Goal: Information Seeking & Learning: Get advice/opinions

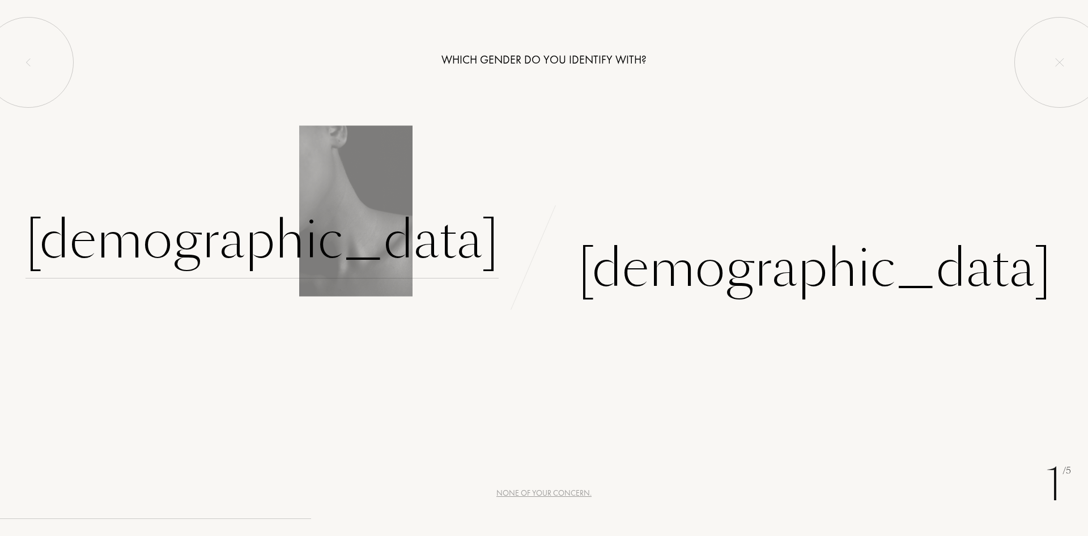
click at [432, 245] on div "Female" at bounding box center [262, 240] width 473 height 77
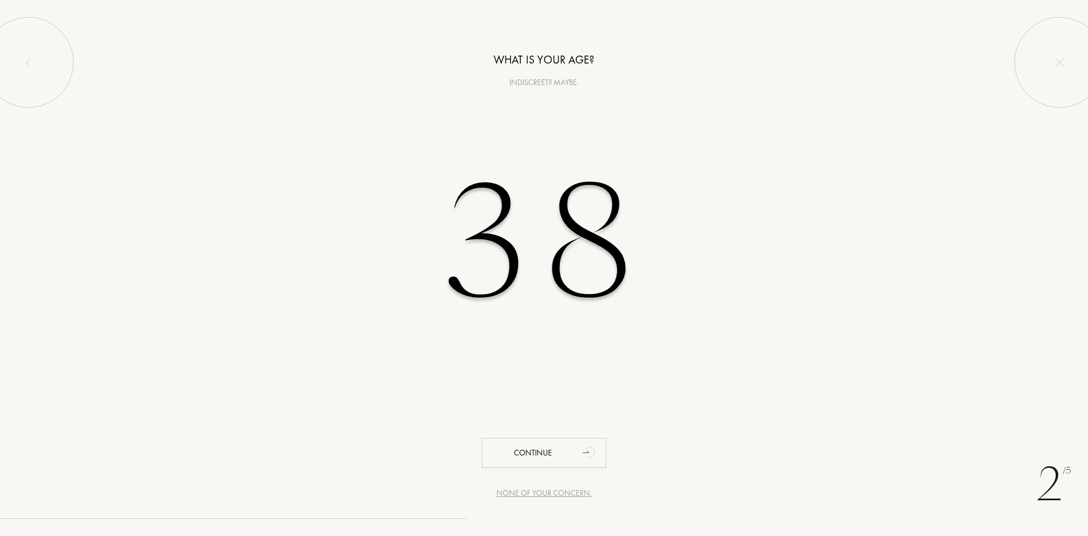
type input "38"
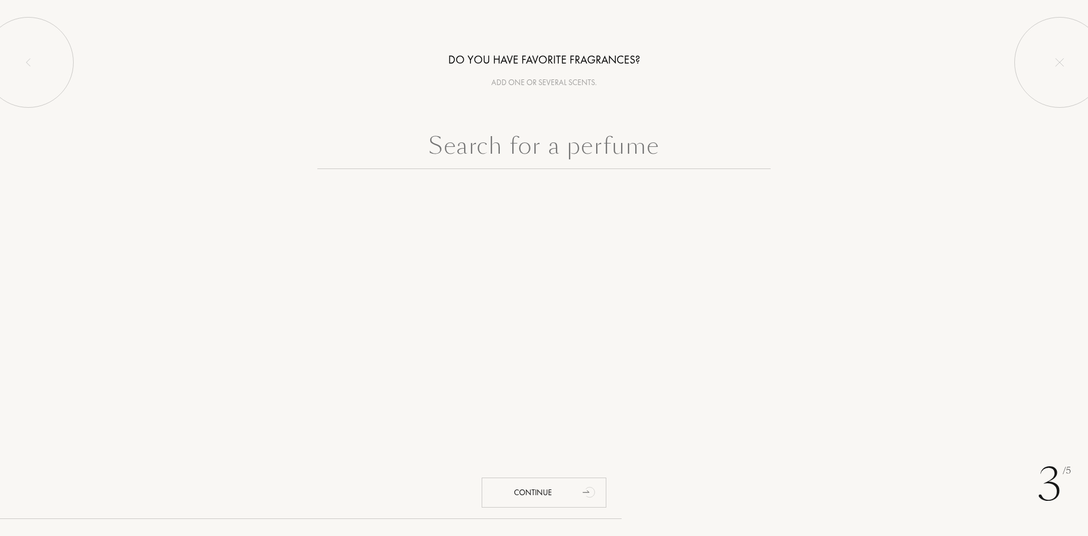
paste input "J'adore Parfum d'Eau Dior"
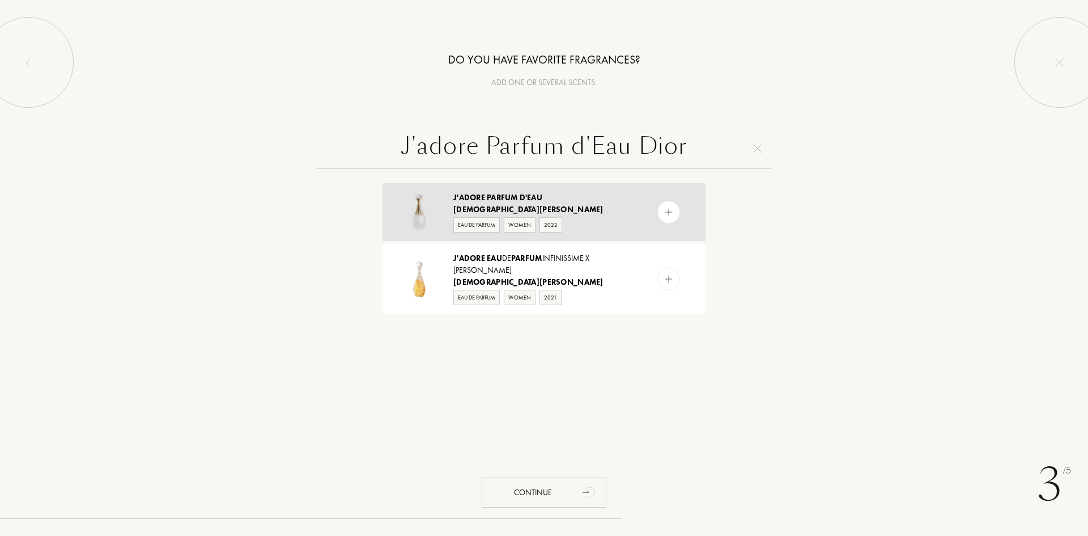
type input "J'adore Parfum d'Eau Dior"
click at [591, 203] on div "Christian Dior" at bounding box center [543, 209] width 180 height 12
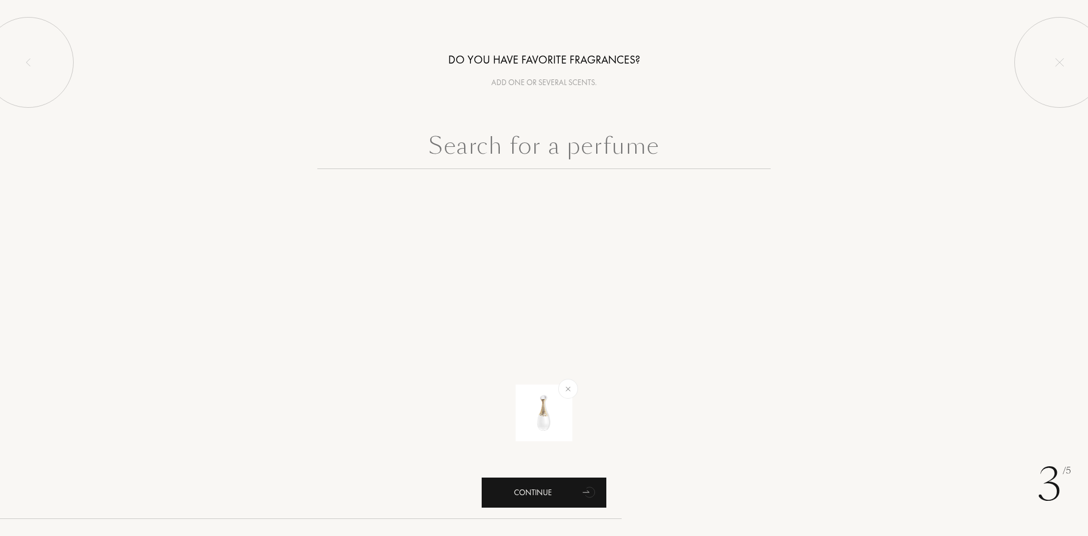
click at [548, 491] on div "Continue" at bounding box center [544, 492] width 125 height 30
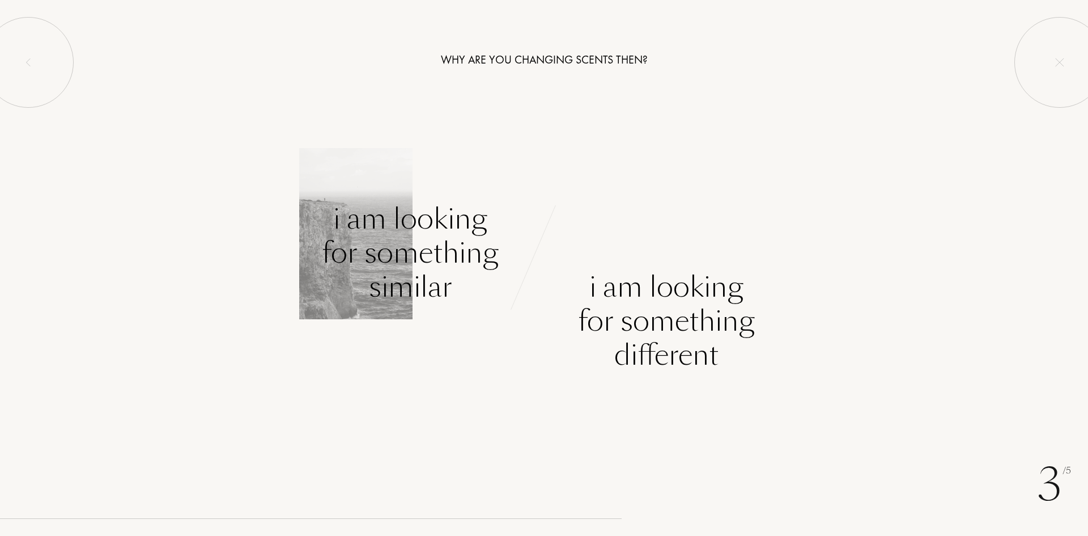
click at [408, 253] on div "I am looking for something similar" at bounding box center [410, 253] width 177 height 102
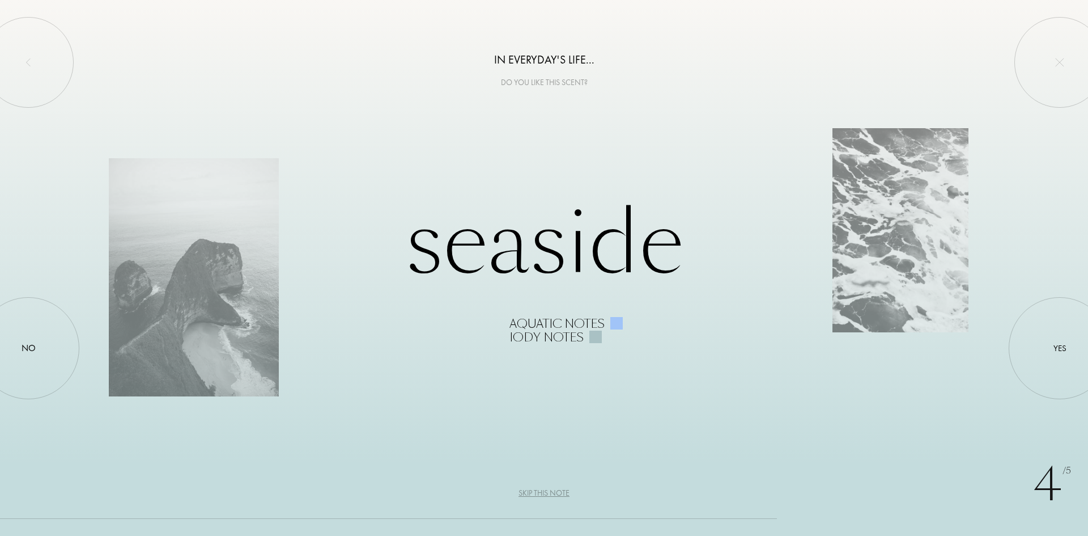
click at [555, 264] on div "Seaside Aquatic notes Iody notes" at bounding box center [544, 268] width 871 height 152
drag, startPoint x: 506, startPoint y: 82, endPoint x: 583, endPoint y: 80, distance: 77.7
click at [583, 80] on div "Do you like this scent?" at bounding box center [544, 83] width 1088 height 12
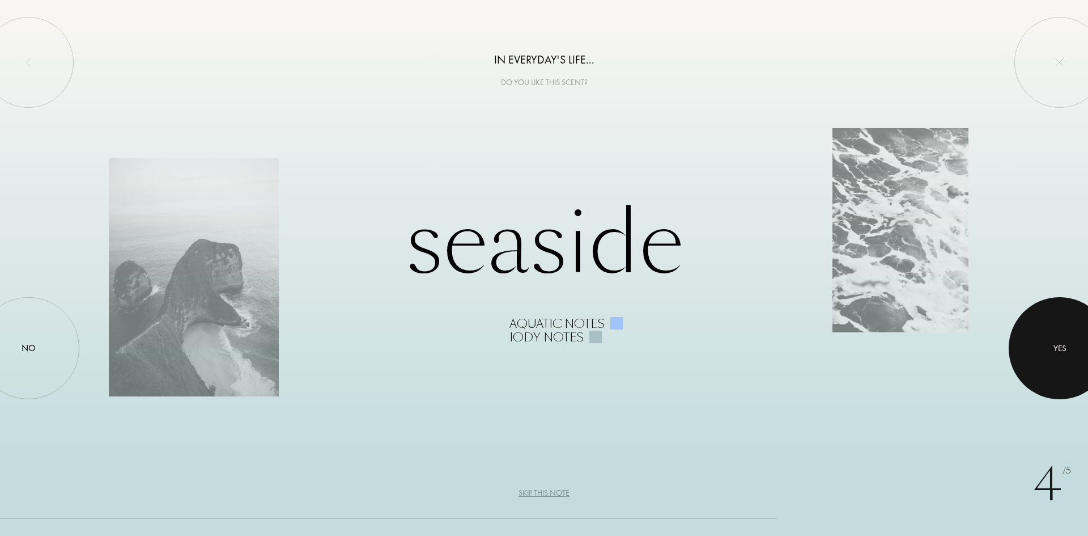
click at [1057, 341] on div at bounding box center [1060, 348] width 102 height 102
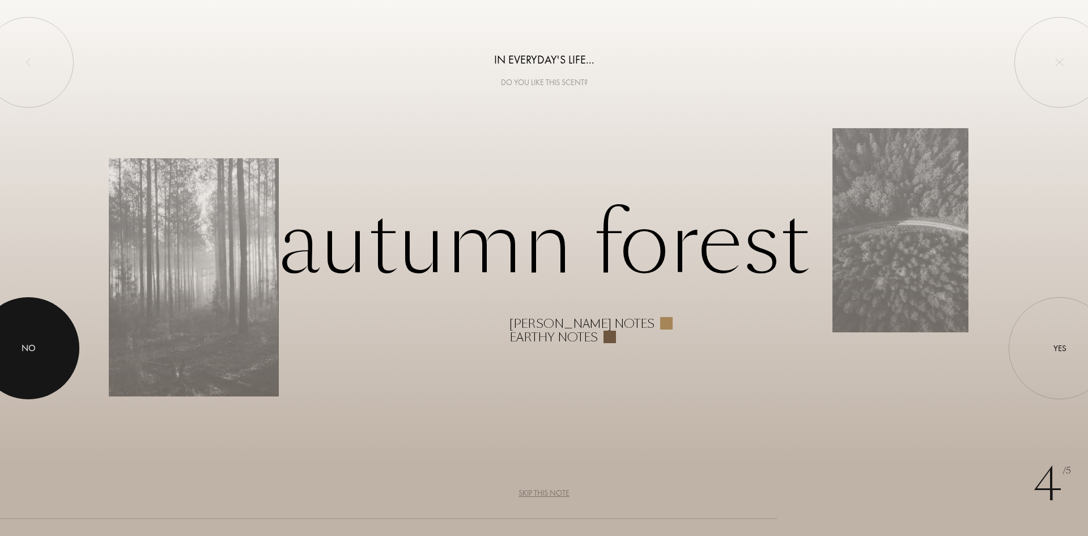
click at [28, 339] on div at bounding box center [28, 348] width 102 height 102
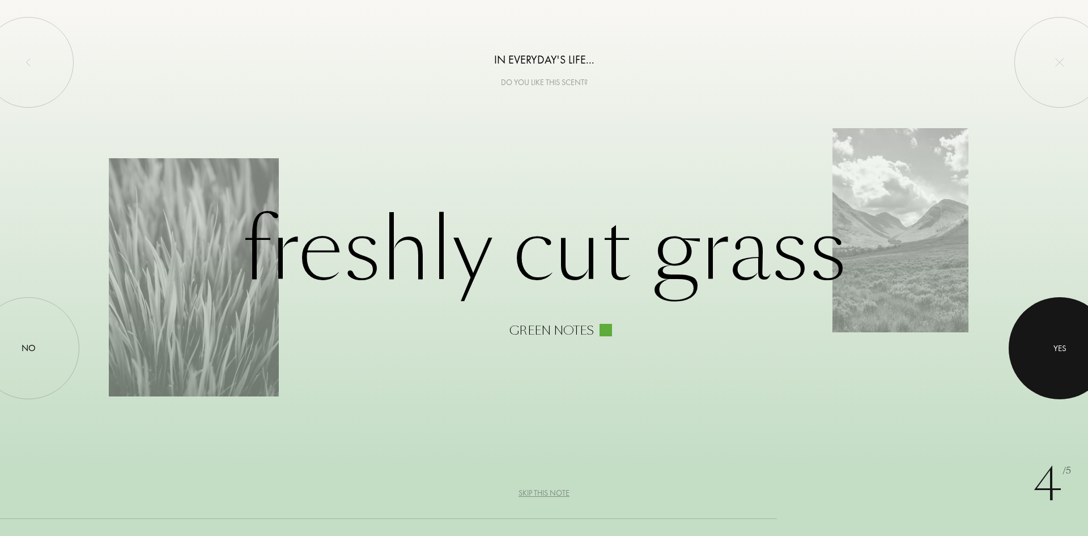
click at [1031, 338] on div at bounding box center [1060, 348] width 102 height 102
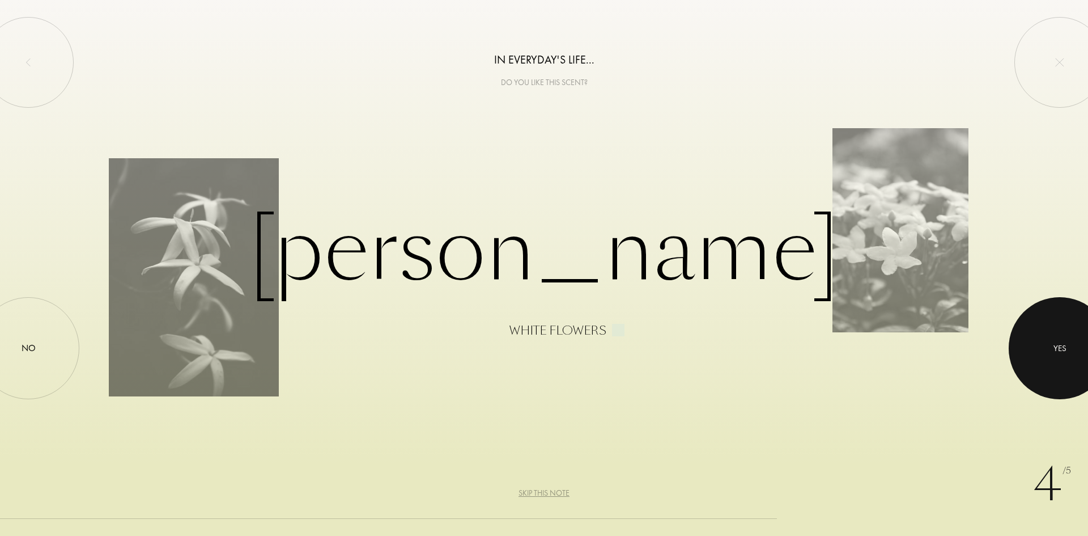
click at [1024, 331] on div at bounding box center [1060, 348] width 102 height 102
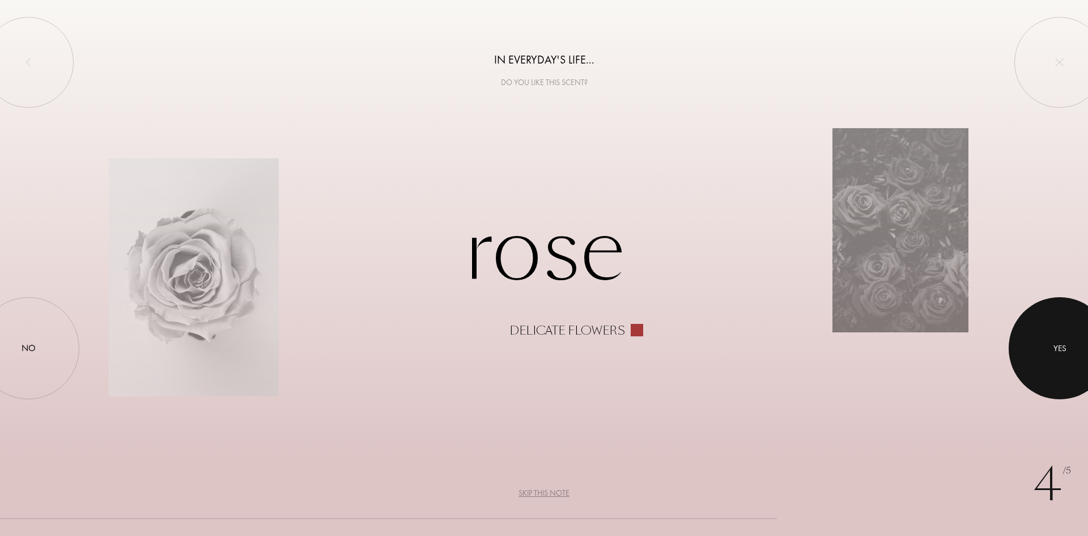
click at [1046, 333] on div at bounding box center [1060, 348] width 102 height 102
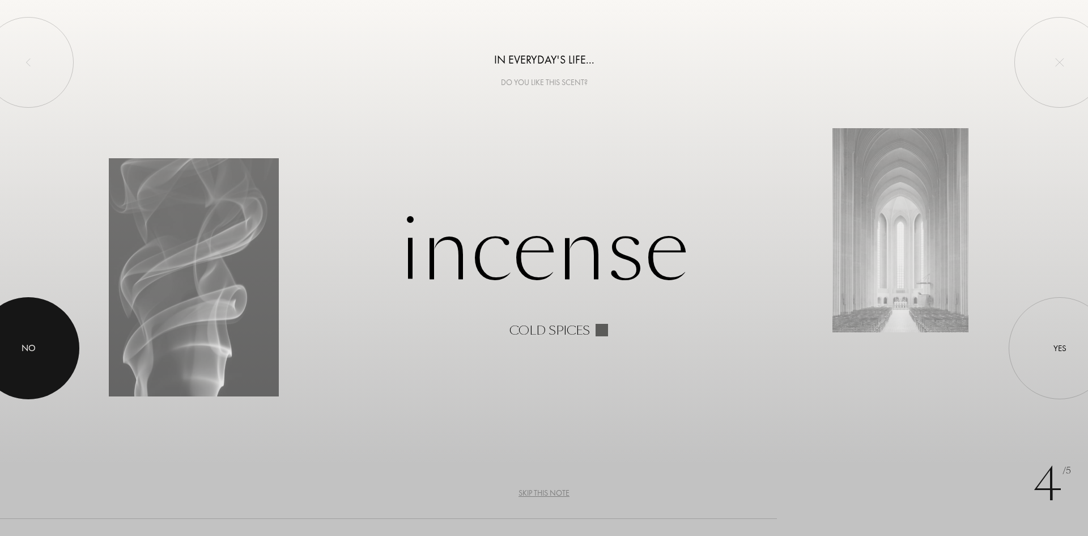
click at [29, 367] on div at bounding box center [28, 348] width 102 height 102
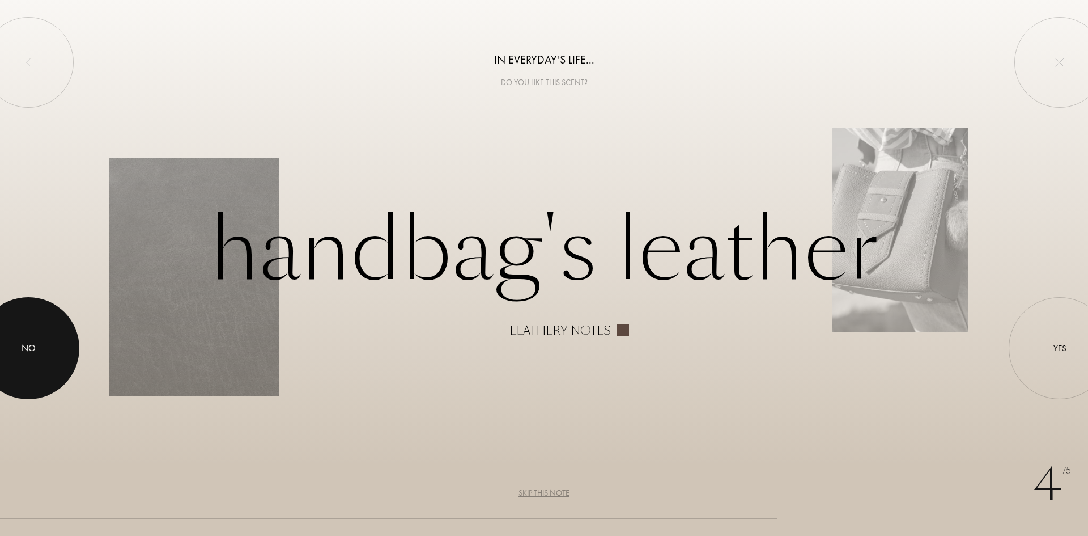
click at [26, 346] on div "No" at bounding box center [29, 348] width 14 height 14
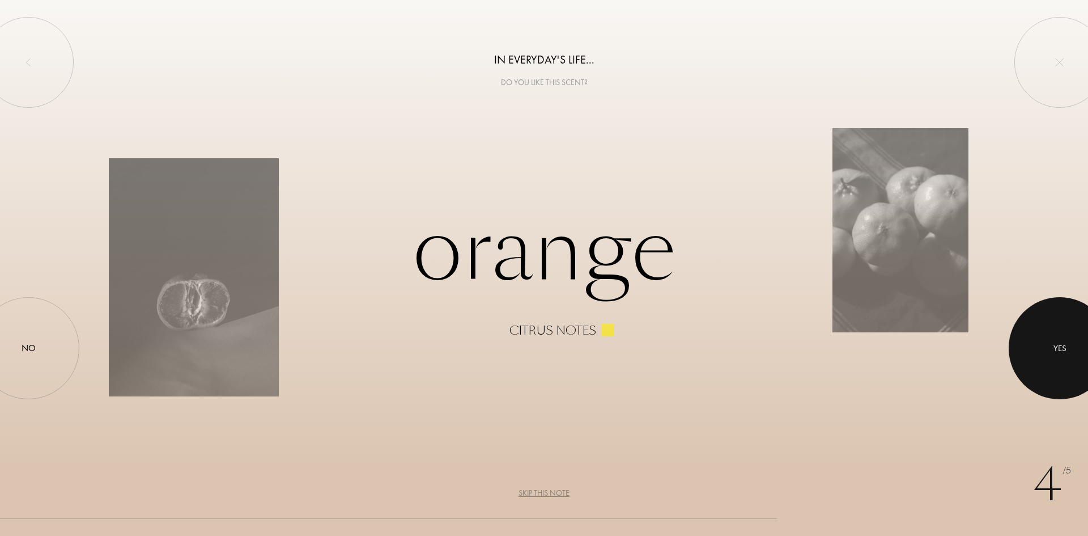
click at [1045, 349] on div at bounding box center [1060, 348] width 102 height 102
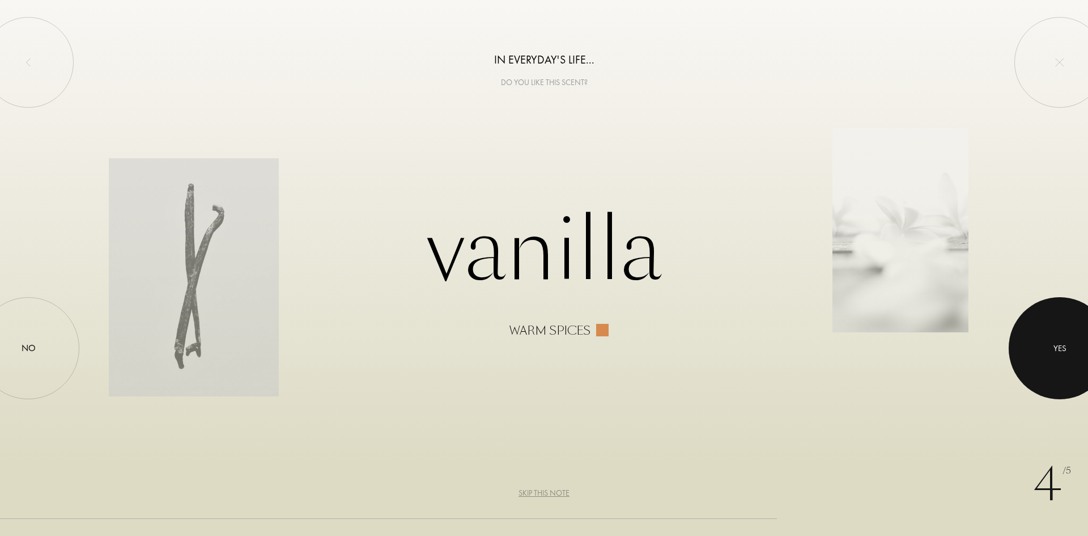
click at [1045, 349] on div at bounding box center [1060, 348] width 102 height 102
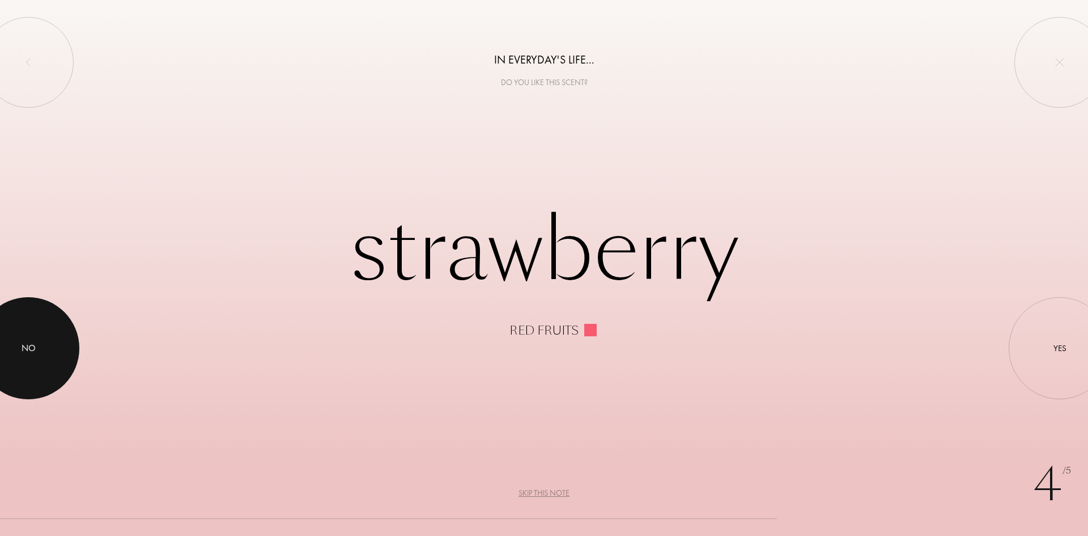
click at [0, 332] on div at bounding box center [28, 348] width 102 height 102
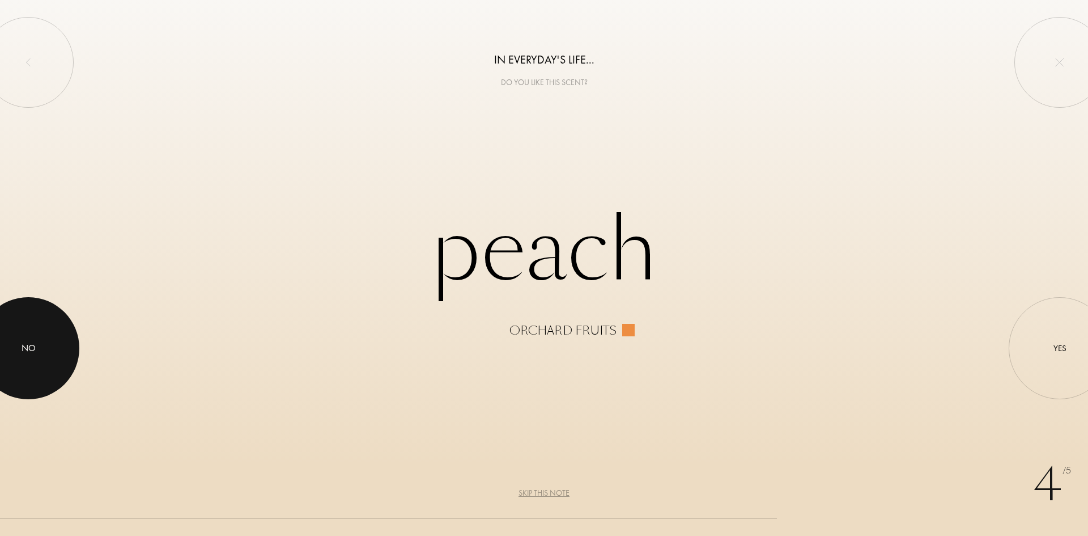
click at [66, 320] on div at bounding box center [28, 348] width 102 height 102
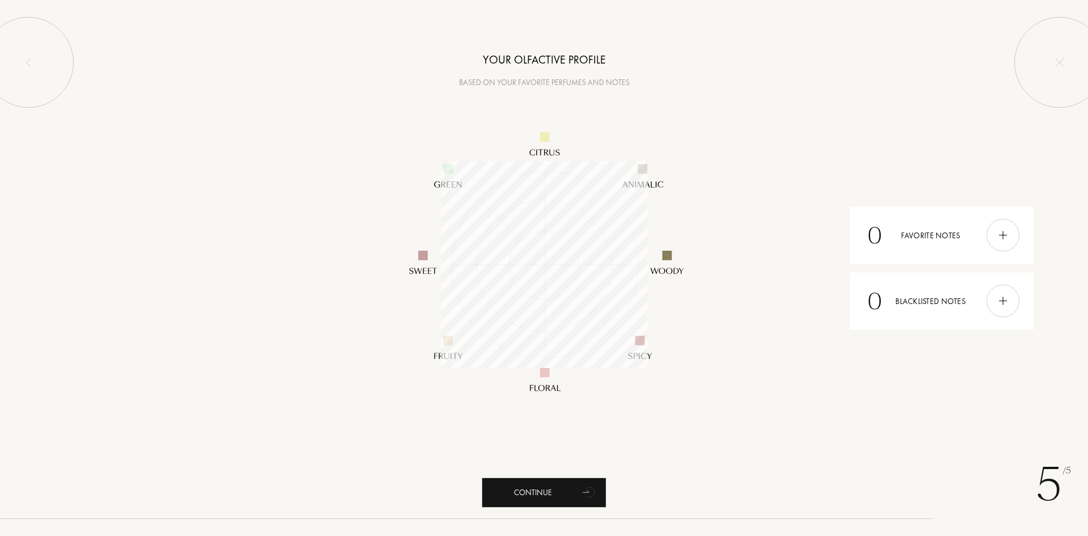
scroll to position [207, 207]
click at [528, 489] on div "Continue" at bounding box center [544, 492] width 125 height 30
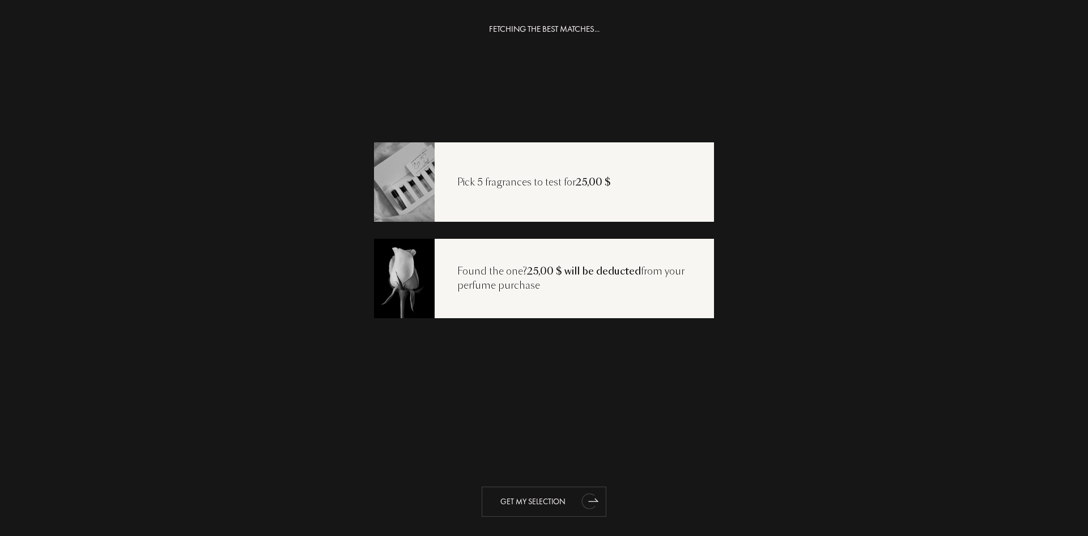
click at [540, 506] on div "Get my selection" at bounding box center [544, 501] width 125 height 30
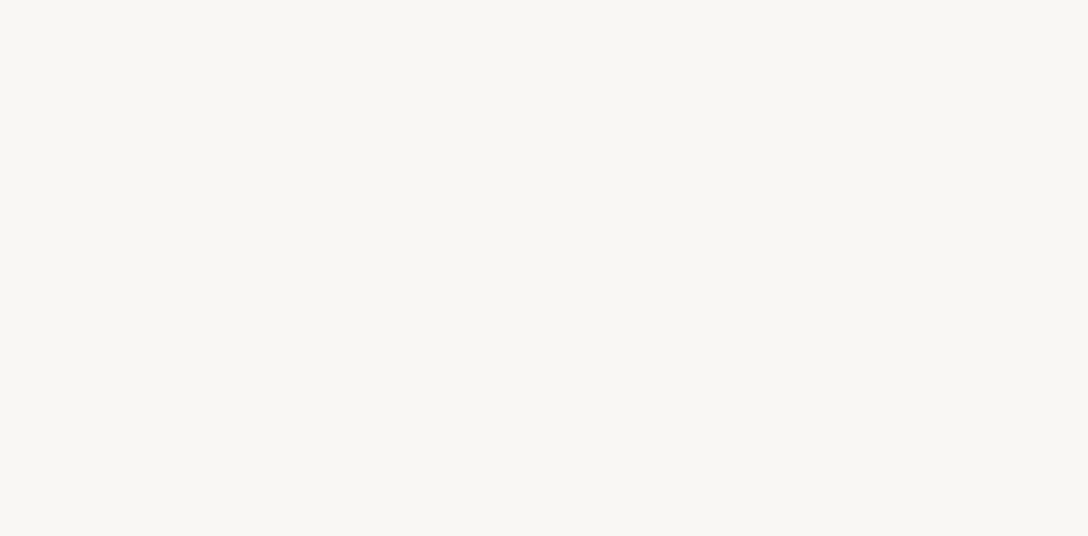
select select "US"
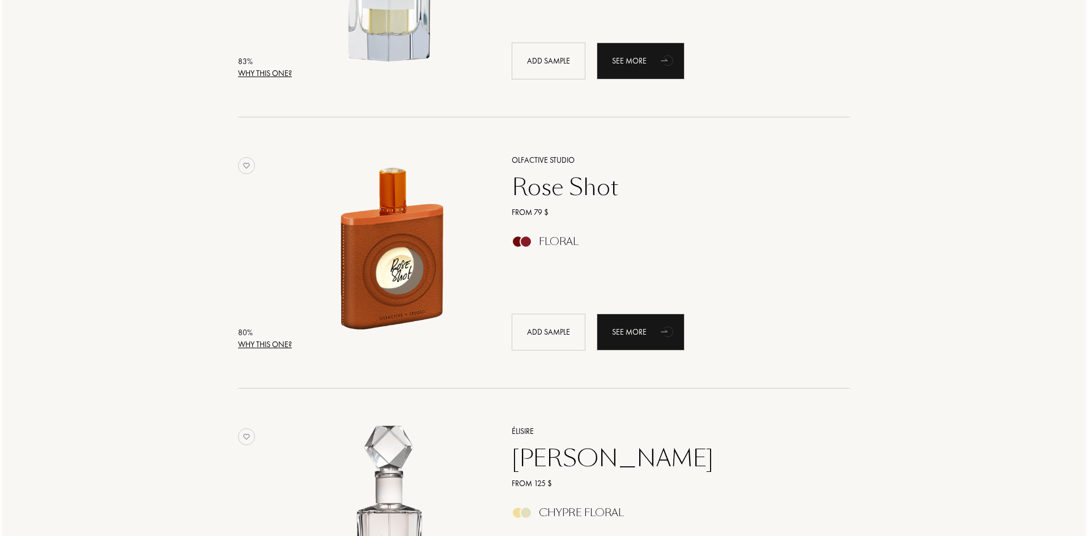
scroll to position [1644, 0]
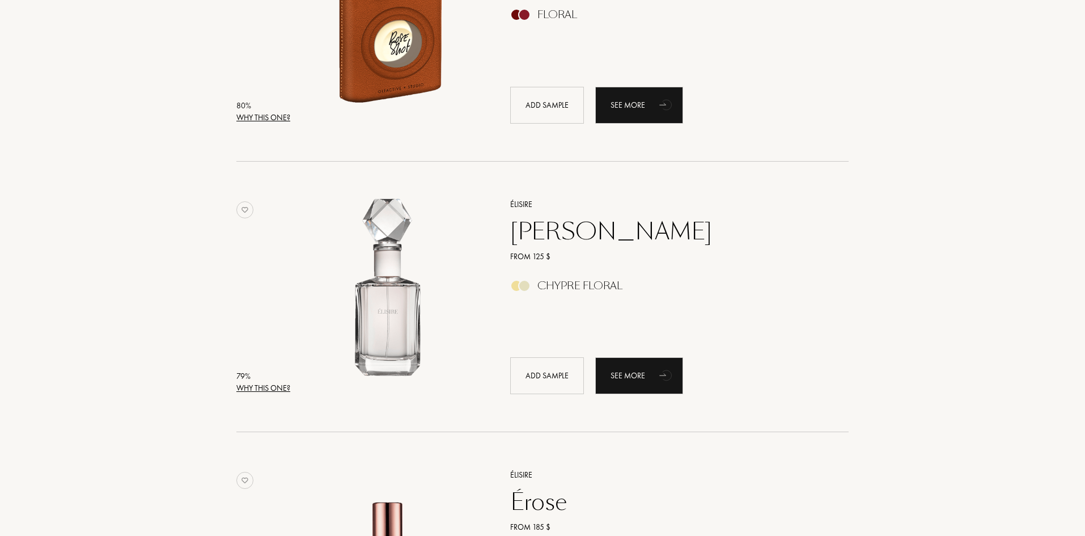
click at [278, 389] on div "Why this one?" at bounding box center [263, 388] width 54 height 12
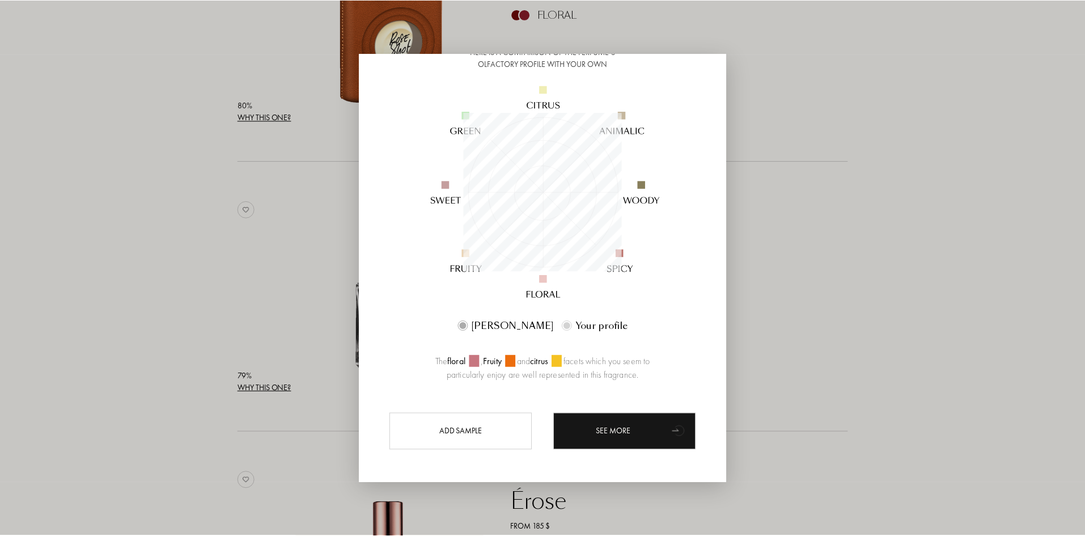
scroll to position [105, 0]
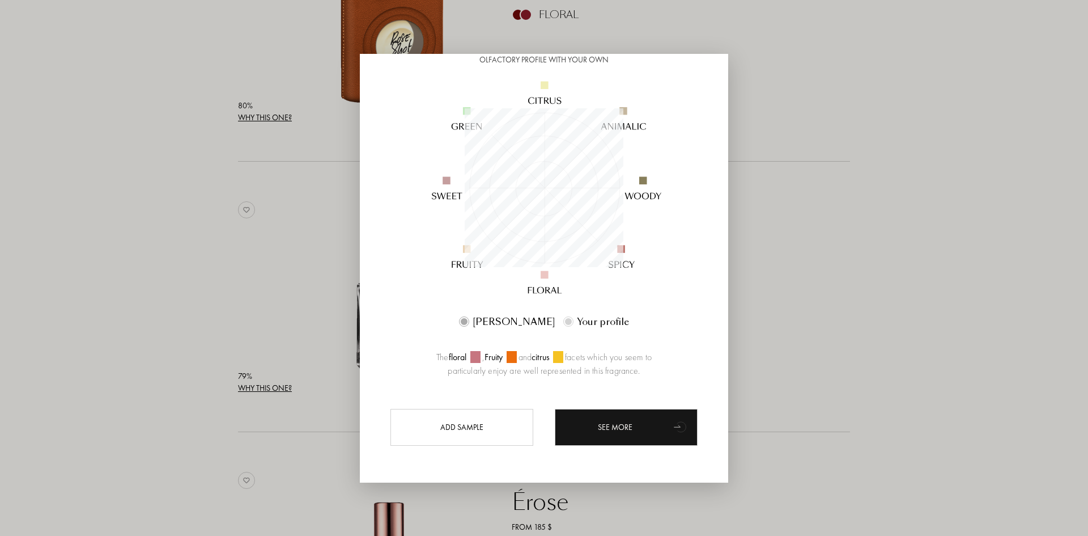
click at [248, 298] on div at bounding box center [544, 268] width 1088 height 536
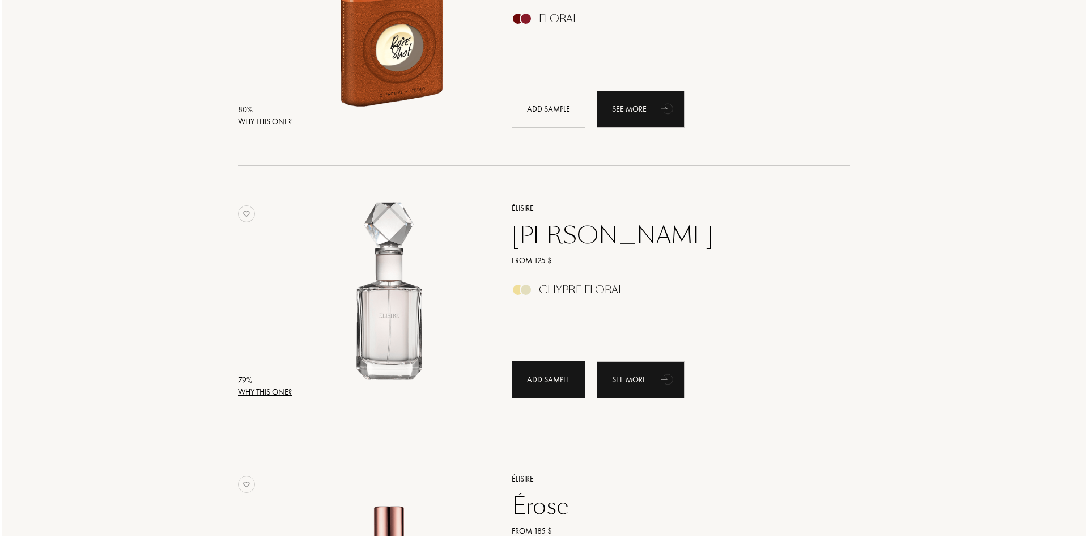
scroll to position [1701, 0]
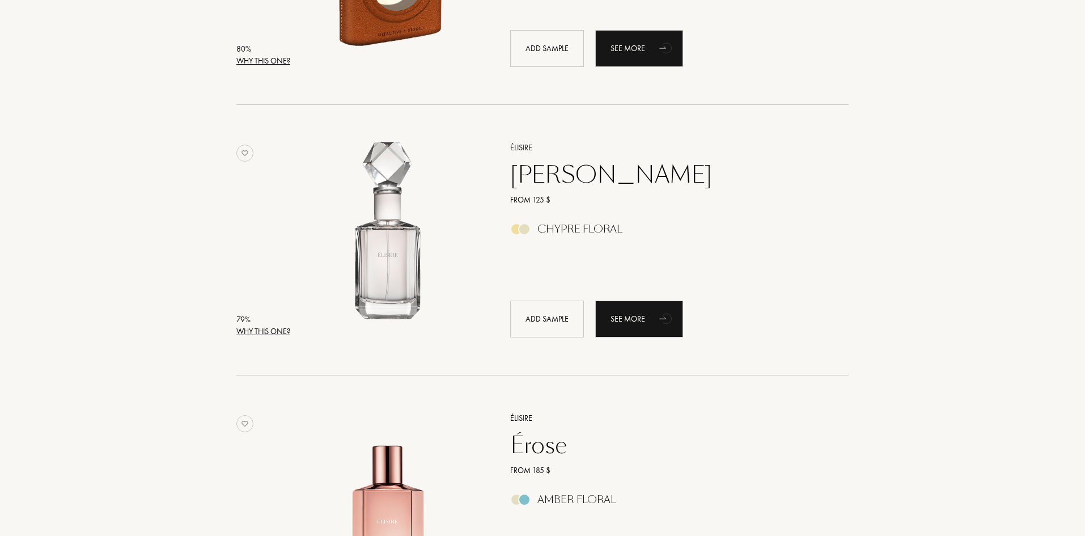
click at [282, 334] on div "Why this one?" at bounding box center [263, 331] width 54 height 12
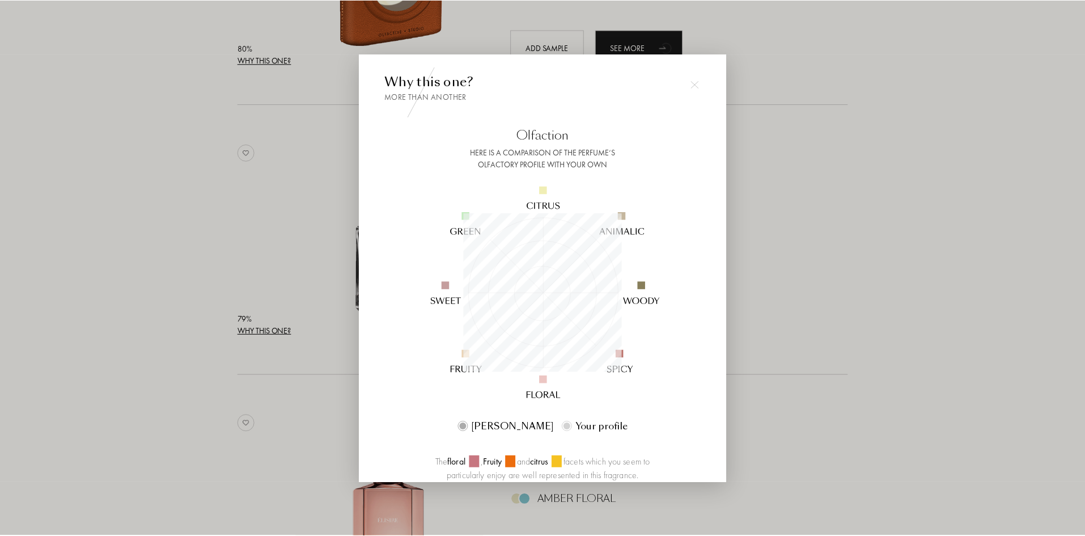
scroll to position [159, 159]
click at [188, 362] on div at bounding box center [544, 268] width 1088 height 536
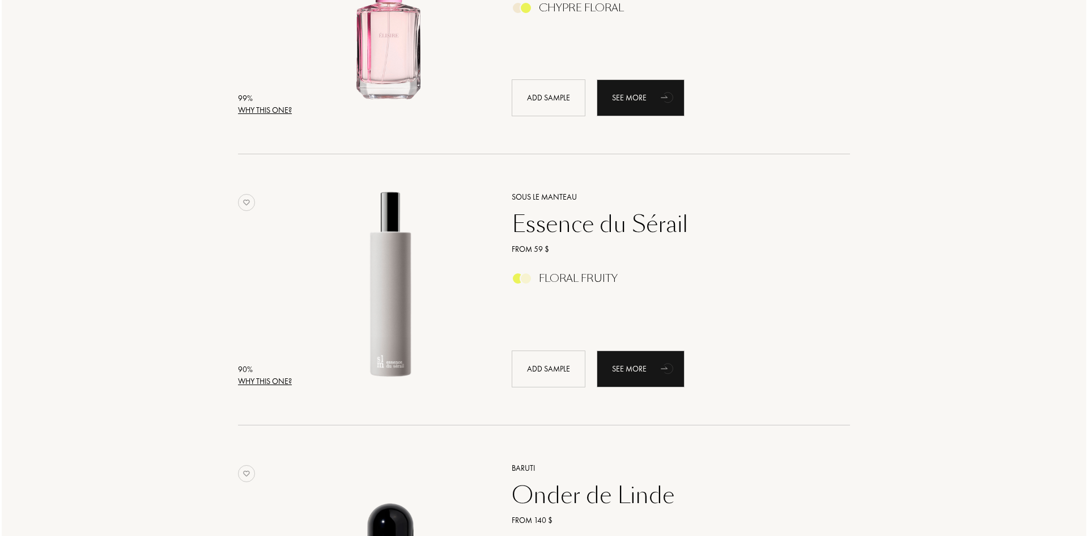
scroll to position [57, 0]
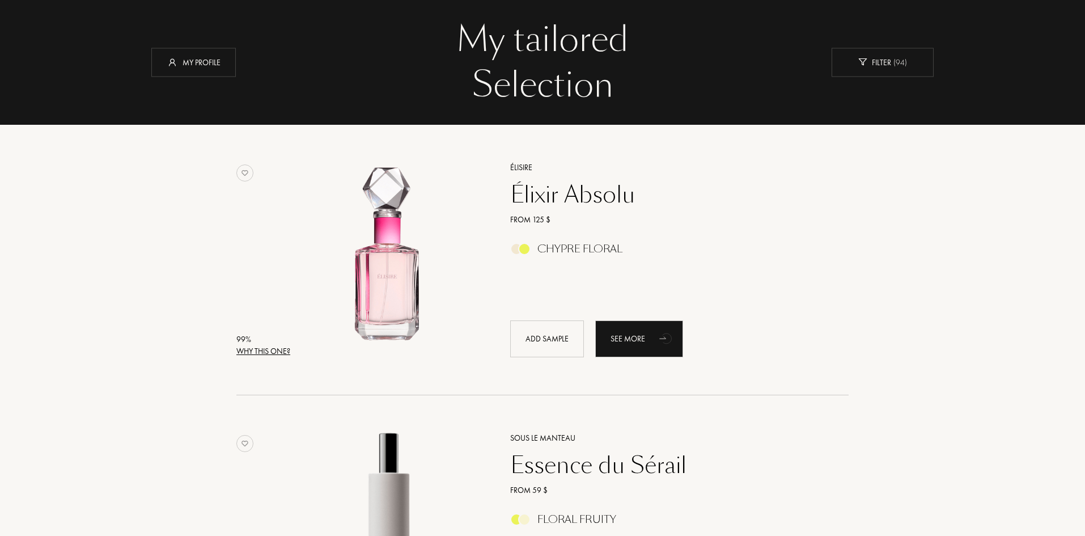
click at [273, 354] on div "Why this one?" at bounding box center [263, 351] width 54 height 12
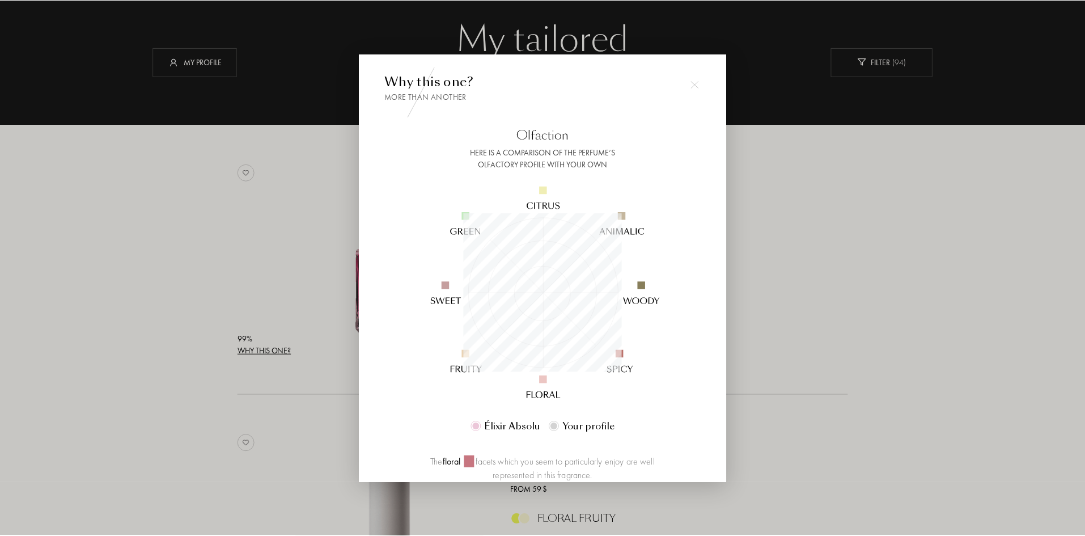
scroll to position [159, 159]
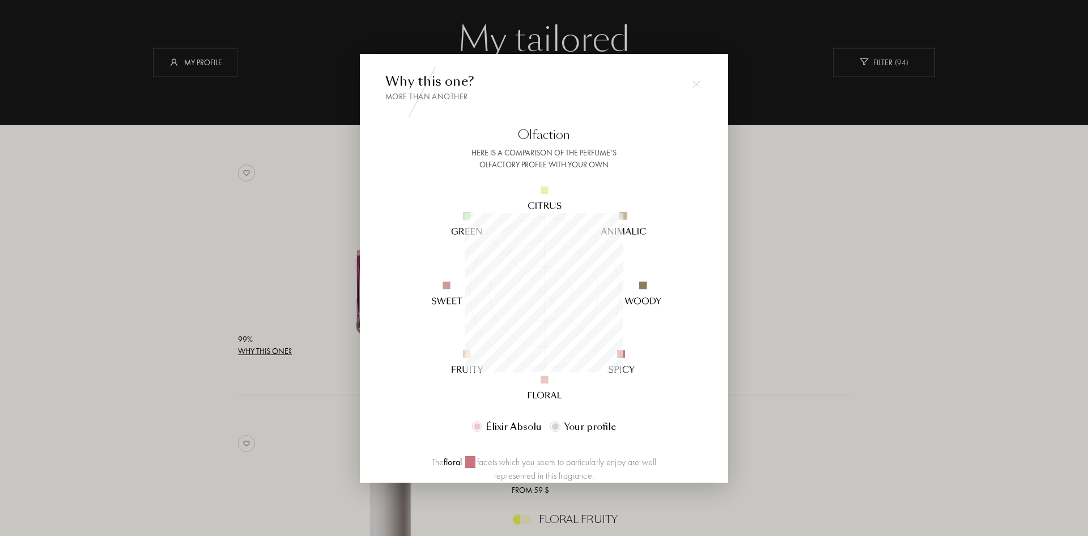
click at [163, 364] on div at bounding box center [544, 268] width 1088 height 536
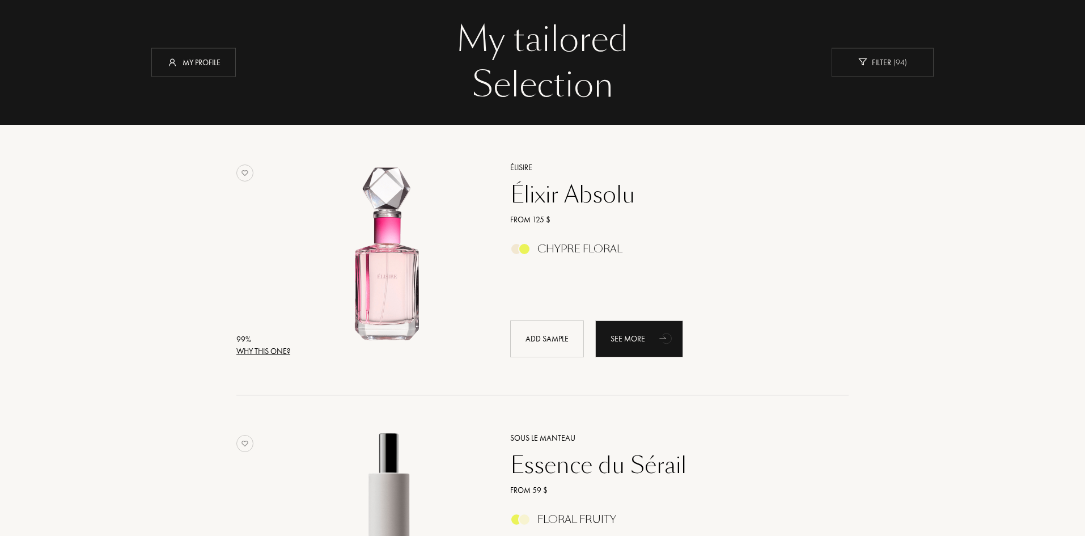
click at [521, 252] on div at bounding box center [524, 249] width 12 height 12
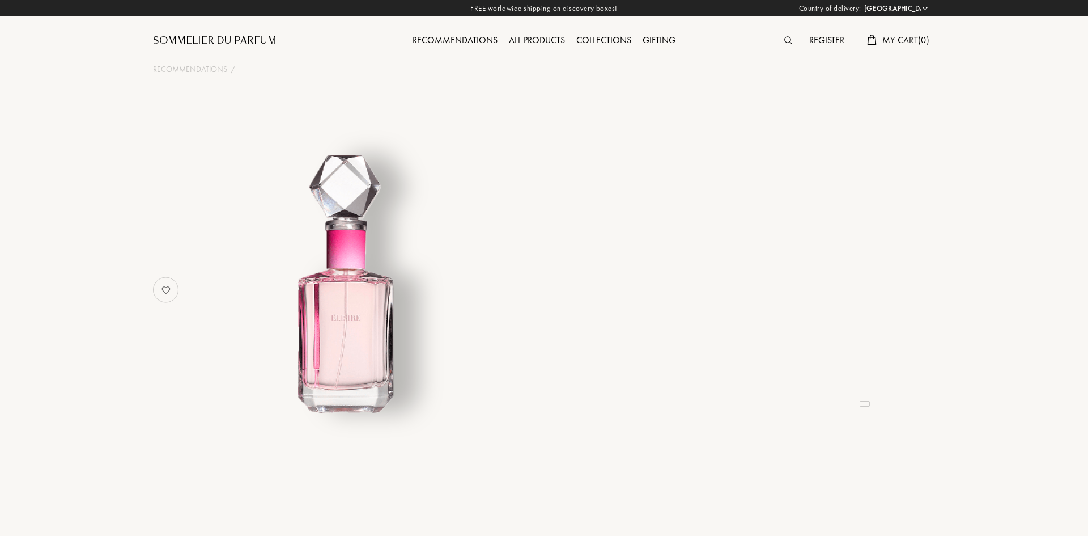
select select "US"
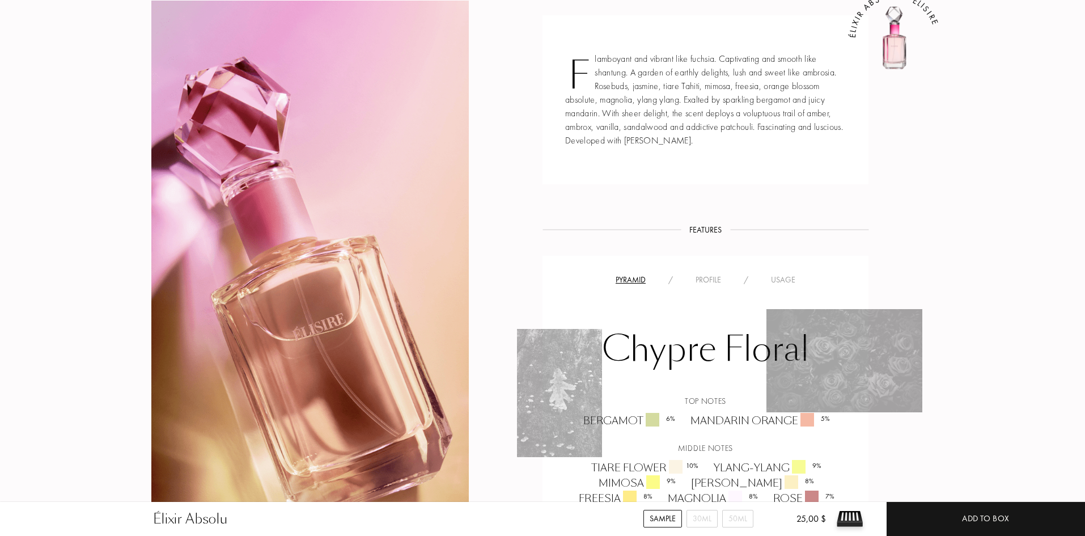
scroll to position [737, 0]
